Goal: Transaction & Acquisition: Purchase product/service

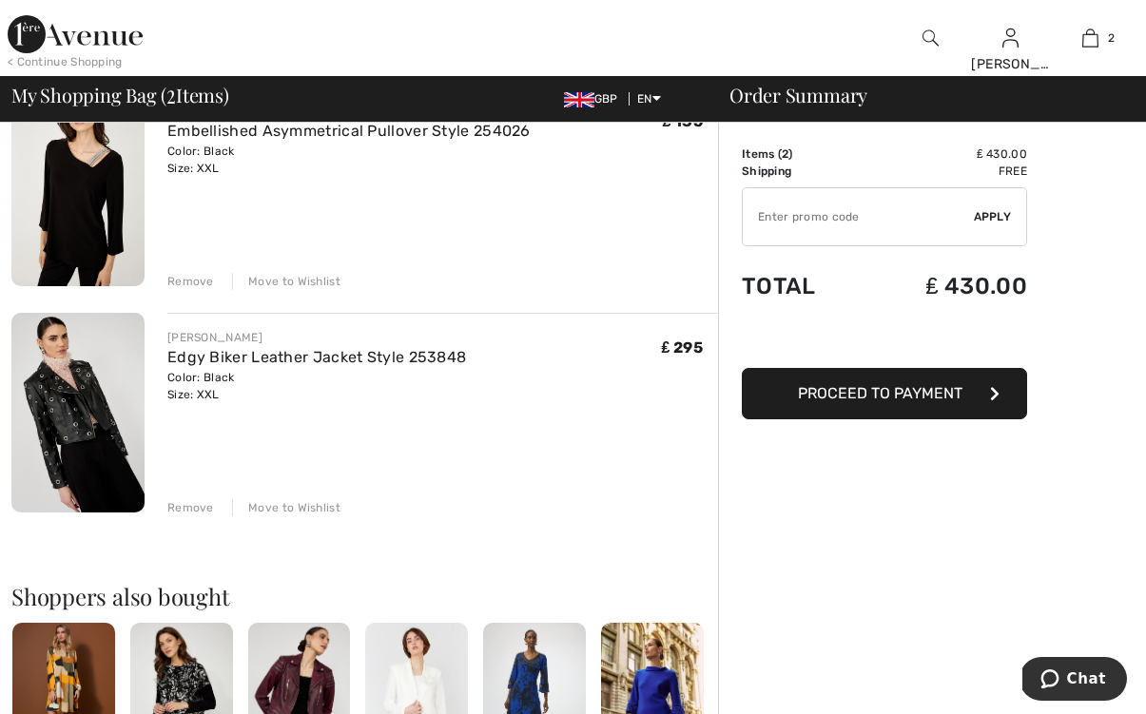
scroll to position [193, 0]
click at [181, 504] on div "Remove" at bounding box center [190, 506] width 47 height 17
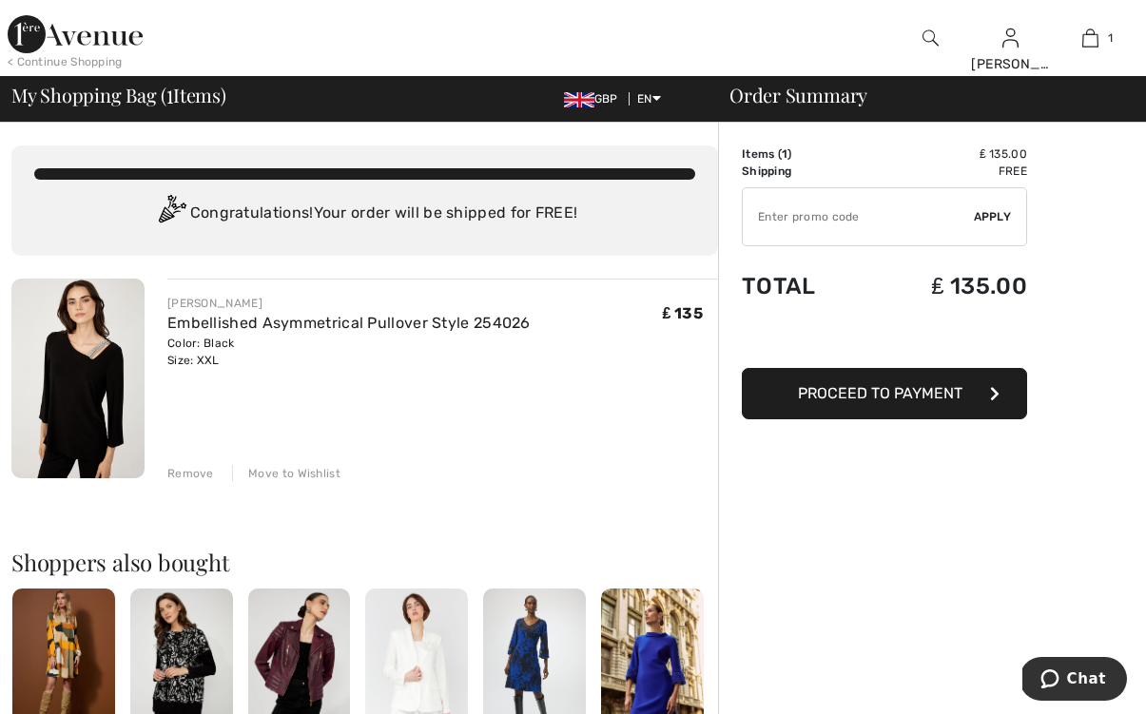
scroll to position [0, 0]
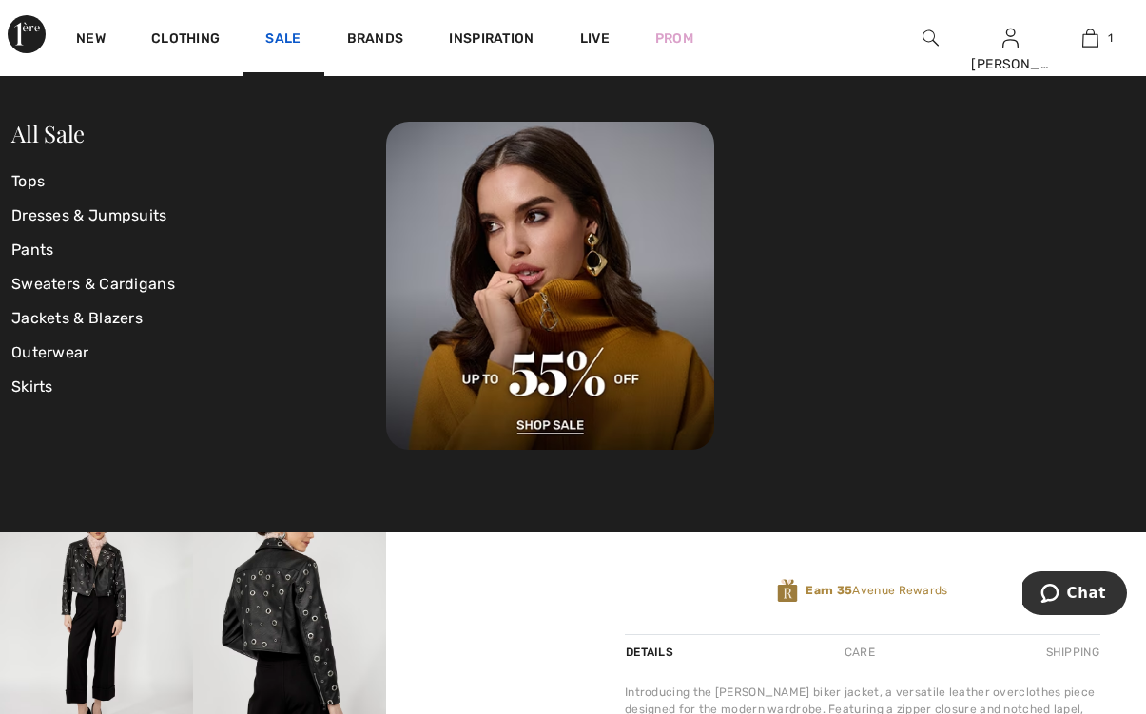
click at [289, 34] on link "Sale" at bounding box center [282, 40] width 35 height 20
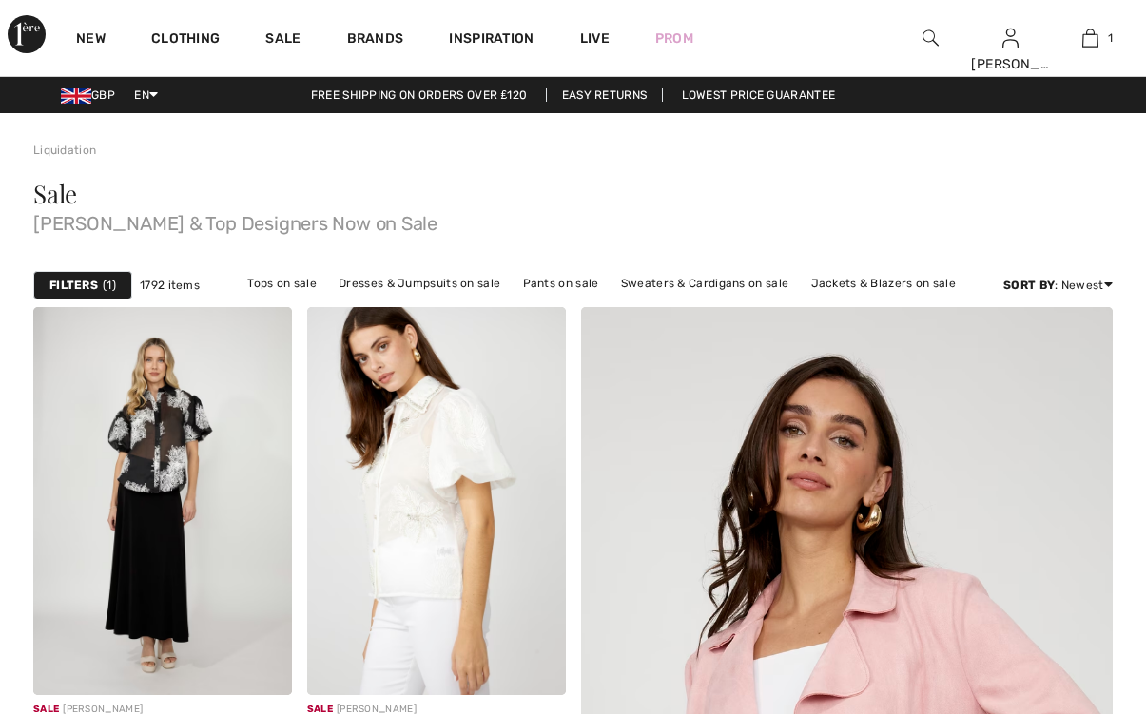
checkbox input "true"
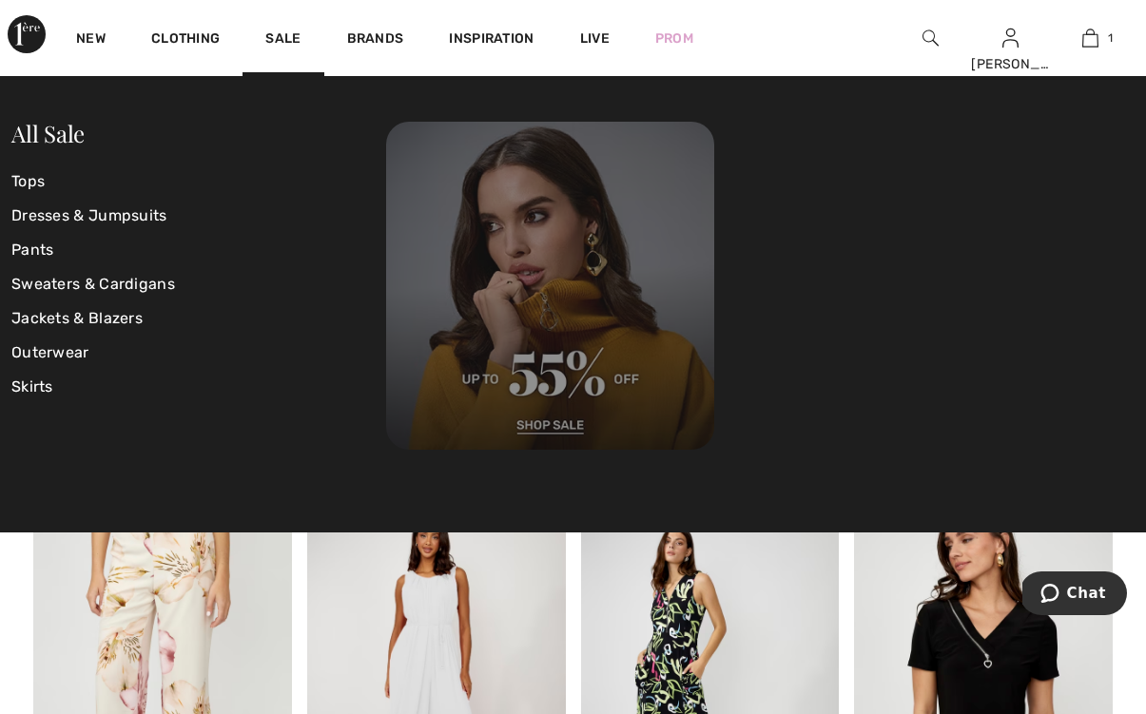
scroll to position [808, 0]
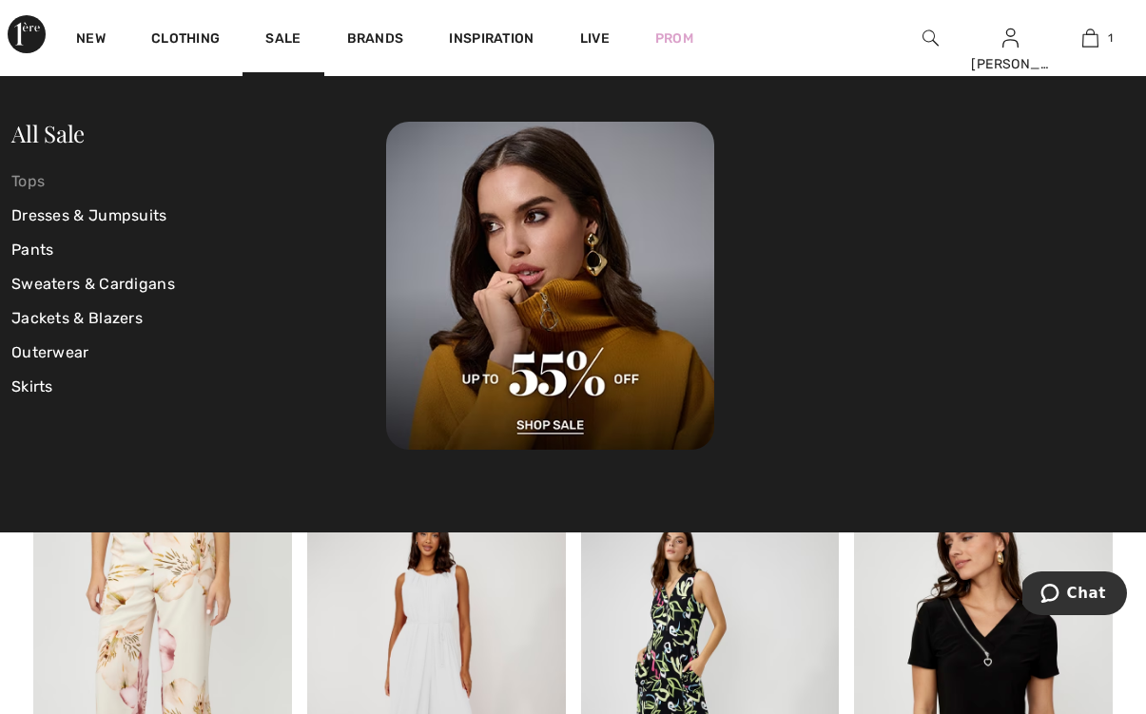
click at [24, 180] on link "Tops" at bounding box center [198, 182] width 375 height 34
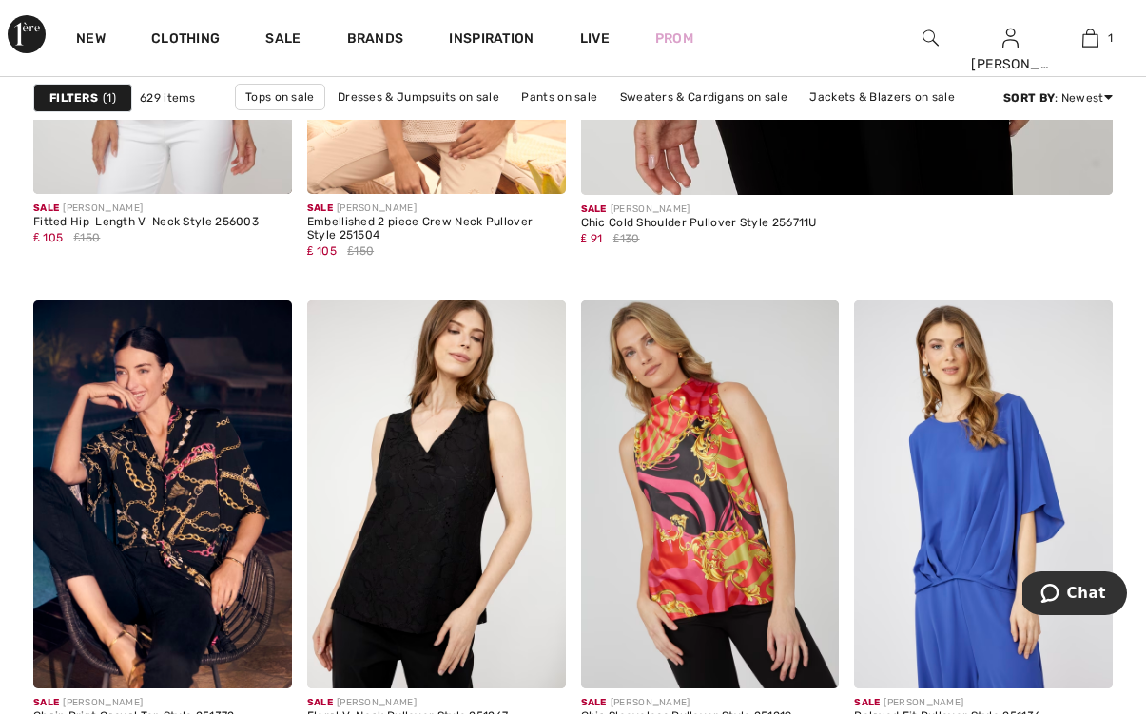
scroll to position [977, 0]
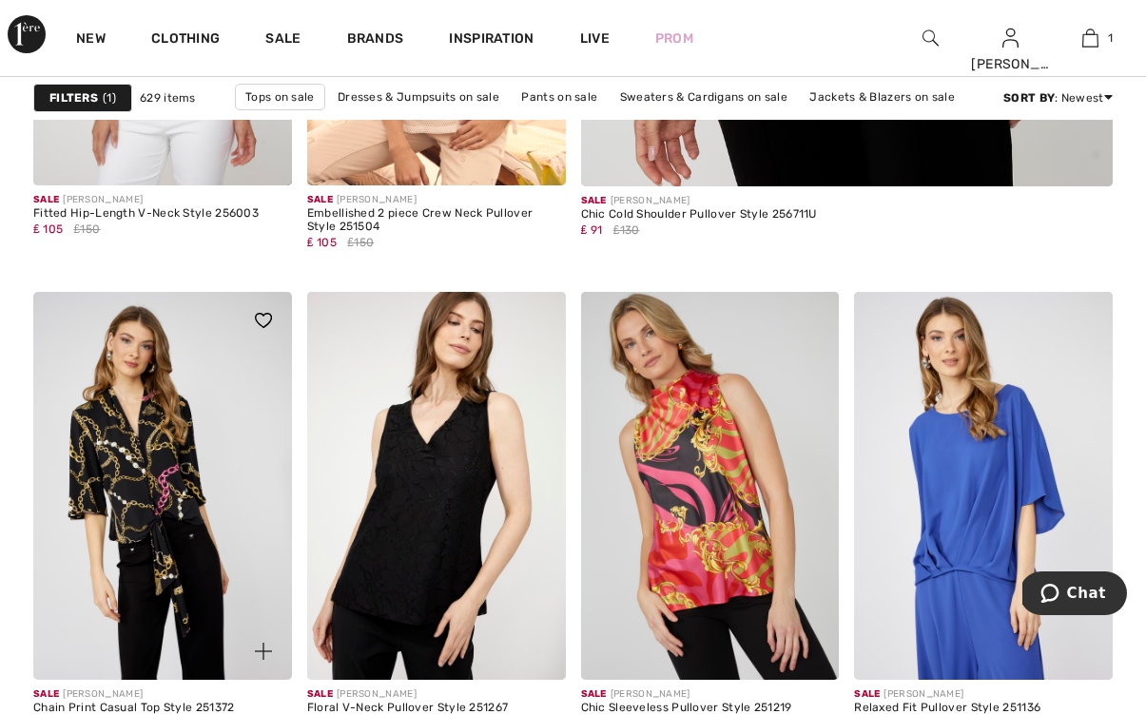
click at [158, 467] on img at bounding box center [162, 486] width 259 height 388
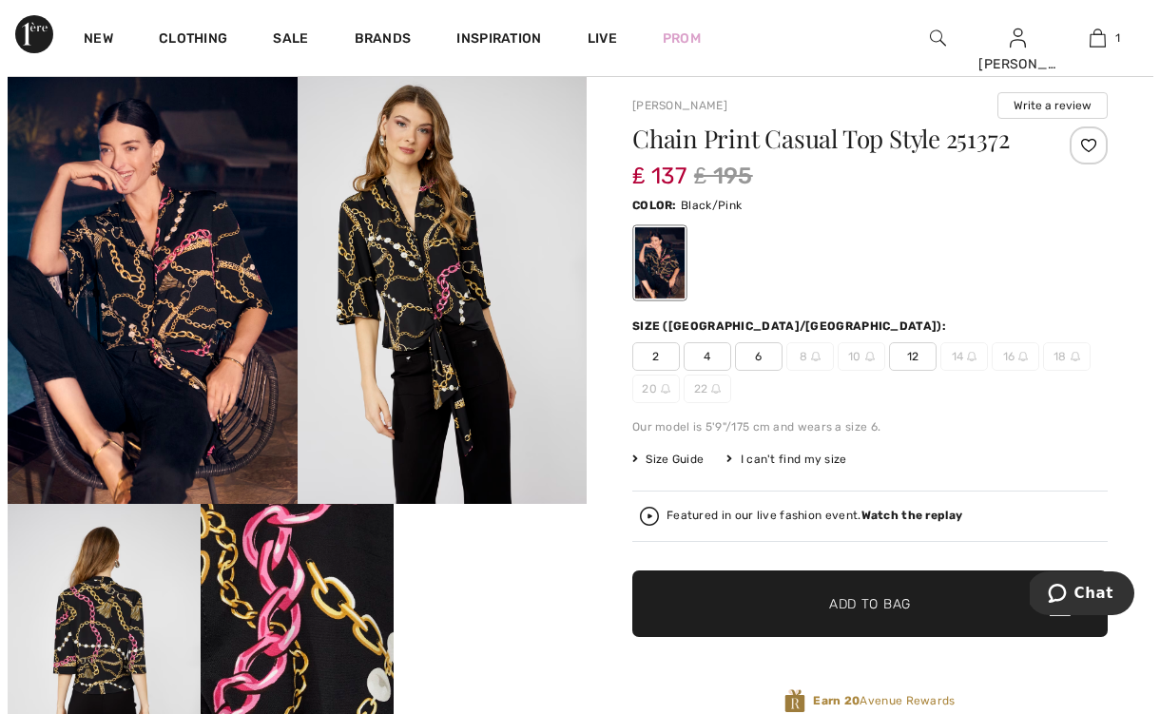
scroll to position [41, 0]
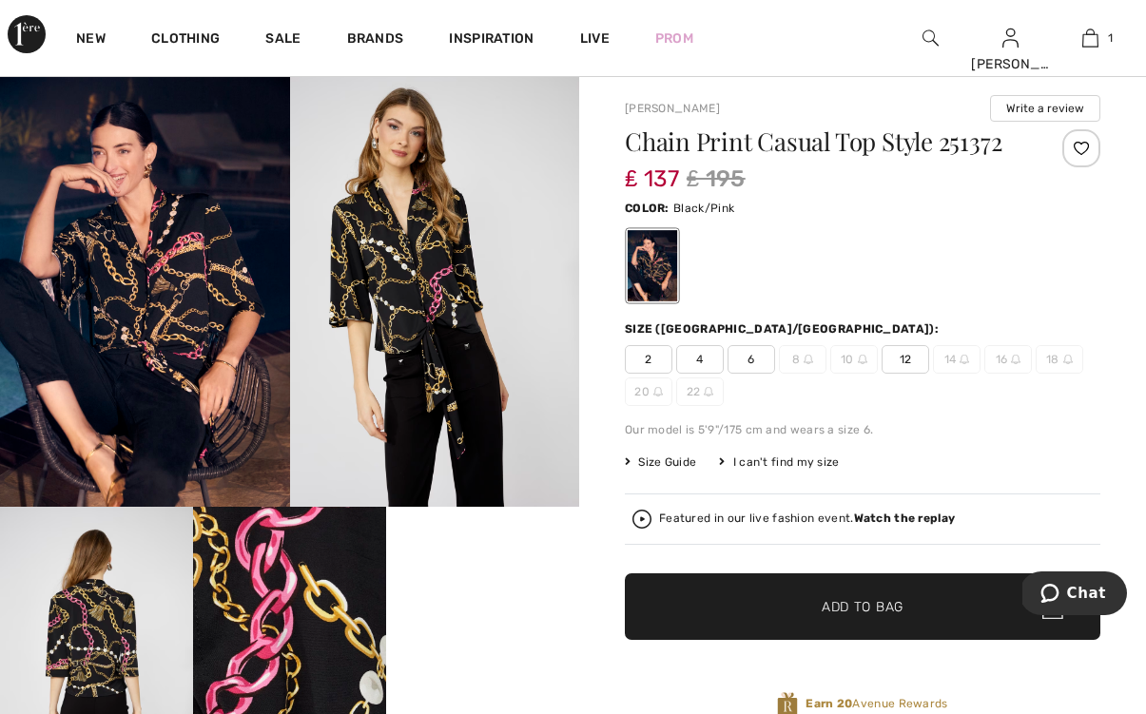
click at [411, 302] on img at bounding box center [435, 289] width 290 height 435
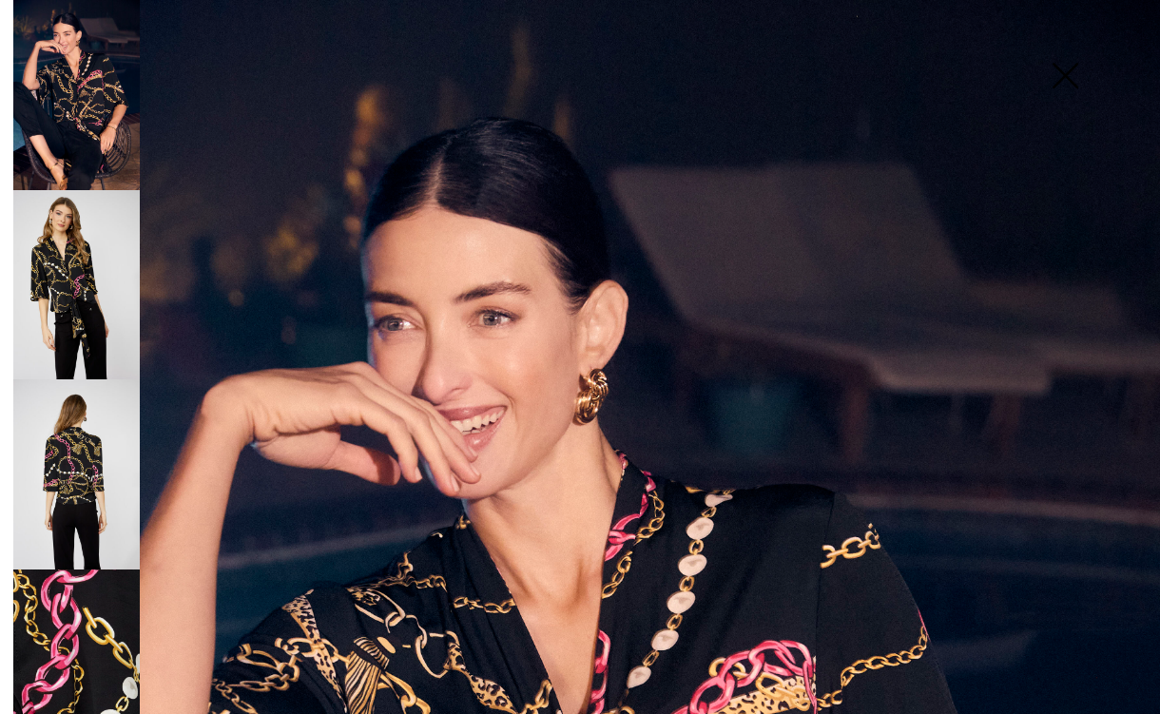
scroll to position [0, 0]
